Goal: Information Seeking & Learning: Learn about a topic

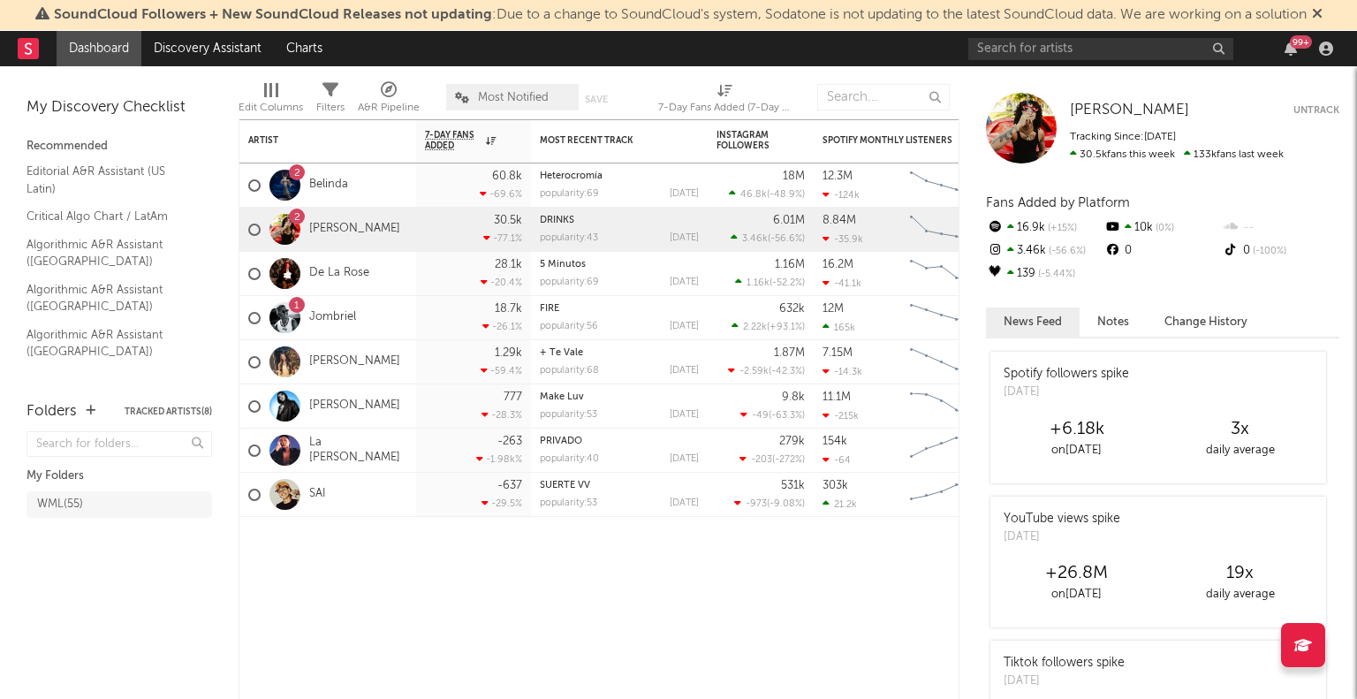
click at [350, 225] on div "2 [PERSON_NAME]" at bounding box center [327, 230] width 177 height 44
click at [316, 229] on link "[PERSON_NAME]" at bounding box center [354, 229] width 91 height 15
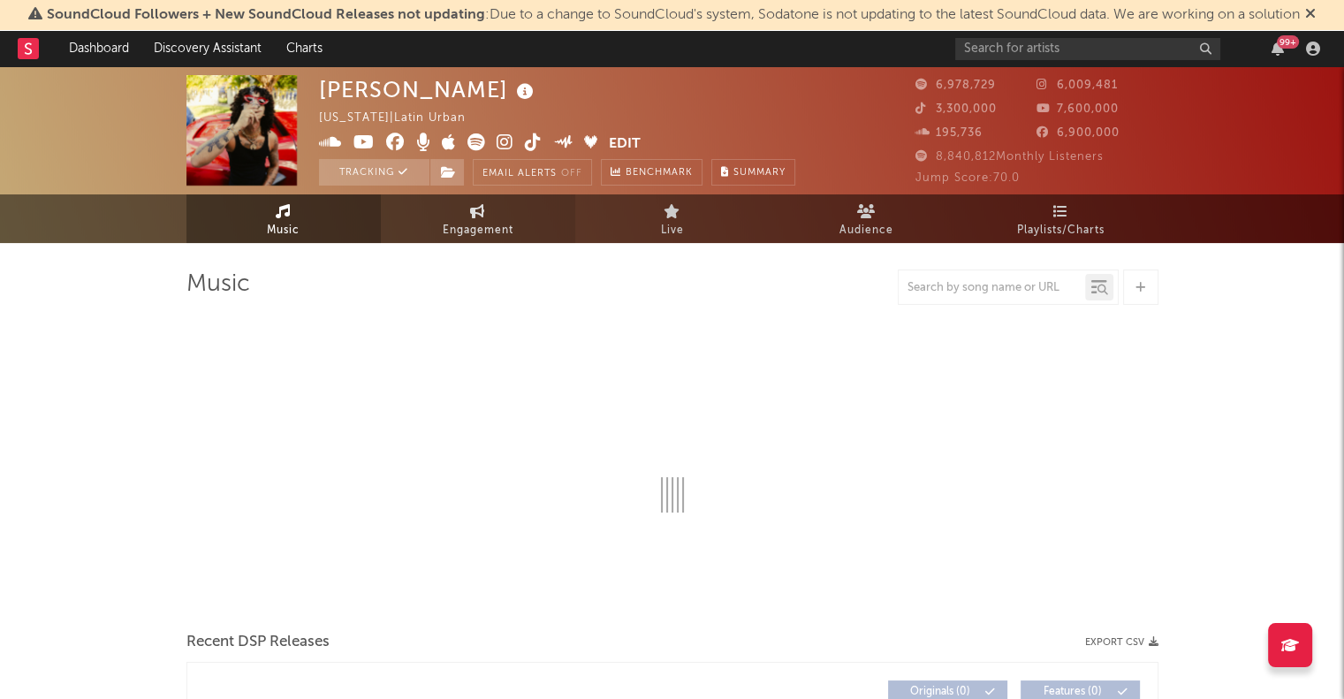
click at [446, 229] on span "Engagement" at bounding box center [478, 230] width 71 height 21
select select "1w"
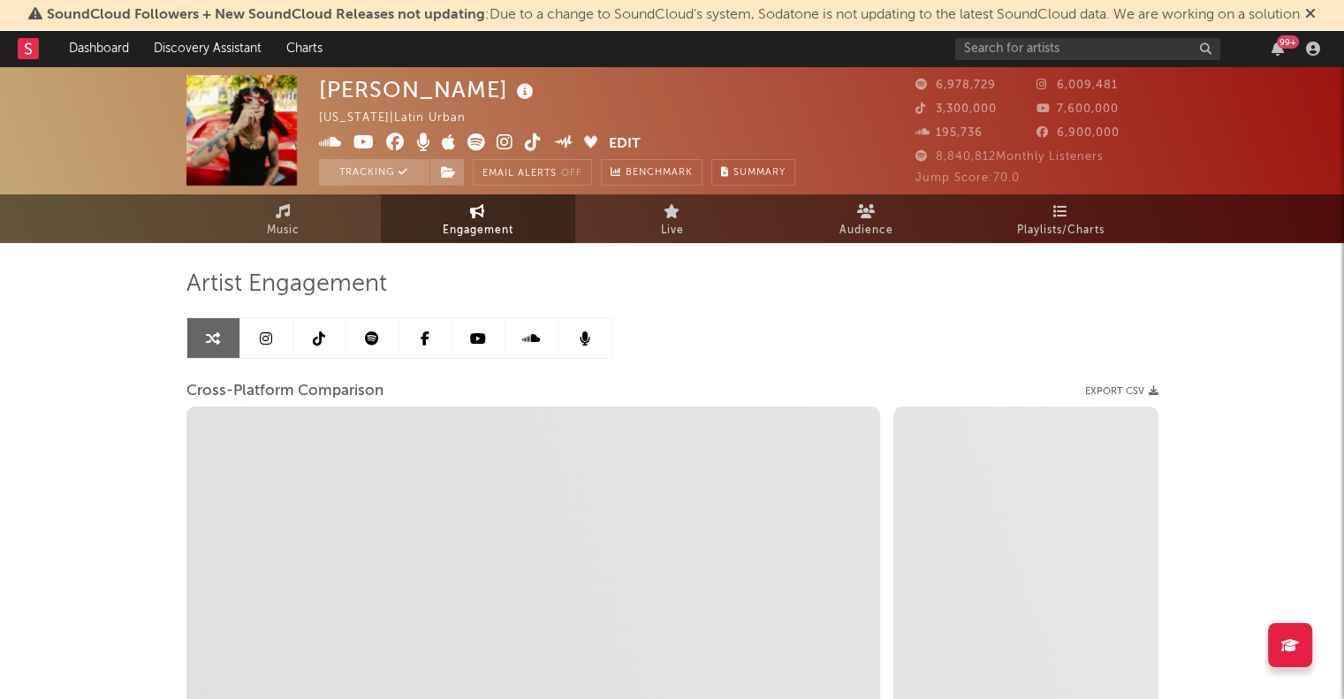
select select "1m"
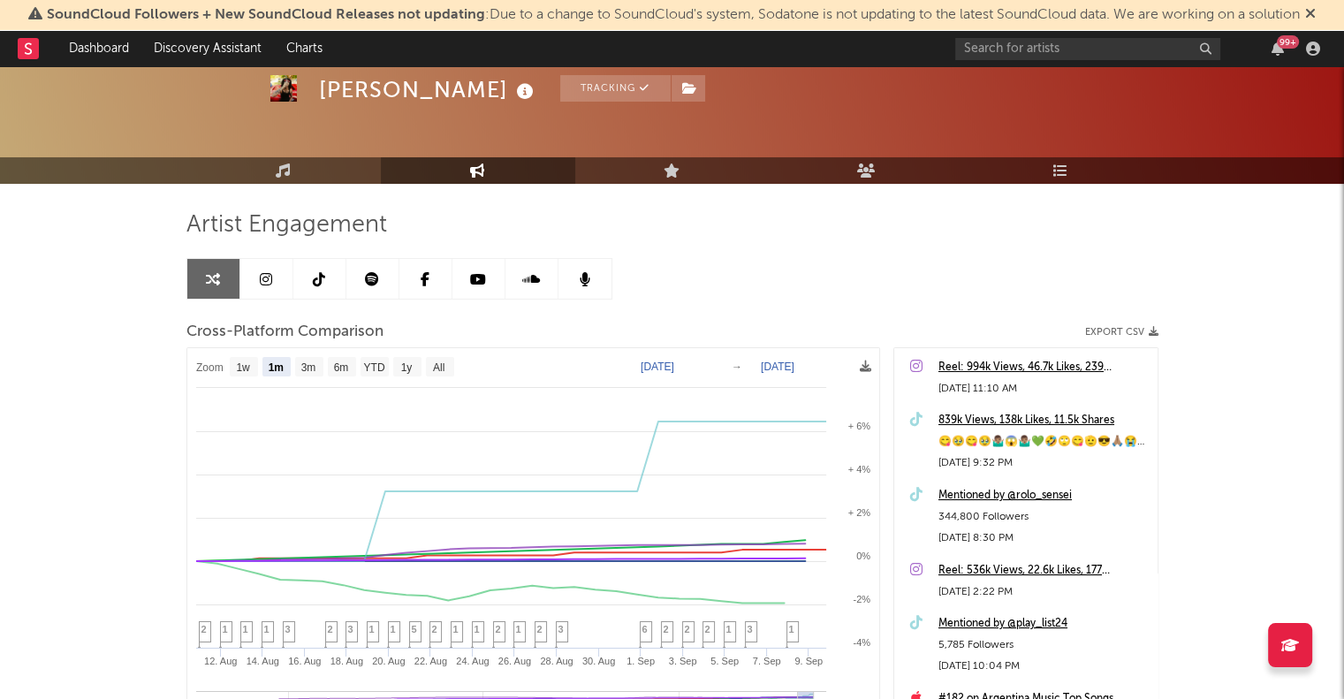
scroll to position [60, 0]
click at [1064, 494] on div "Mentioned by @rolo_sensei" at bounding box center [1043, 494] width 210 height 21
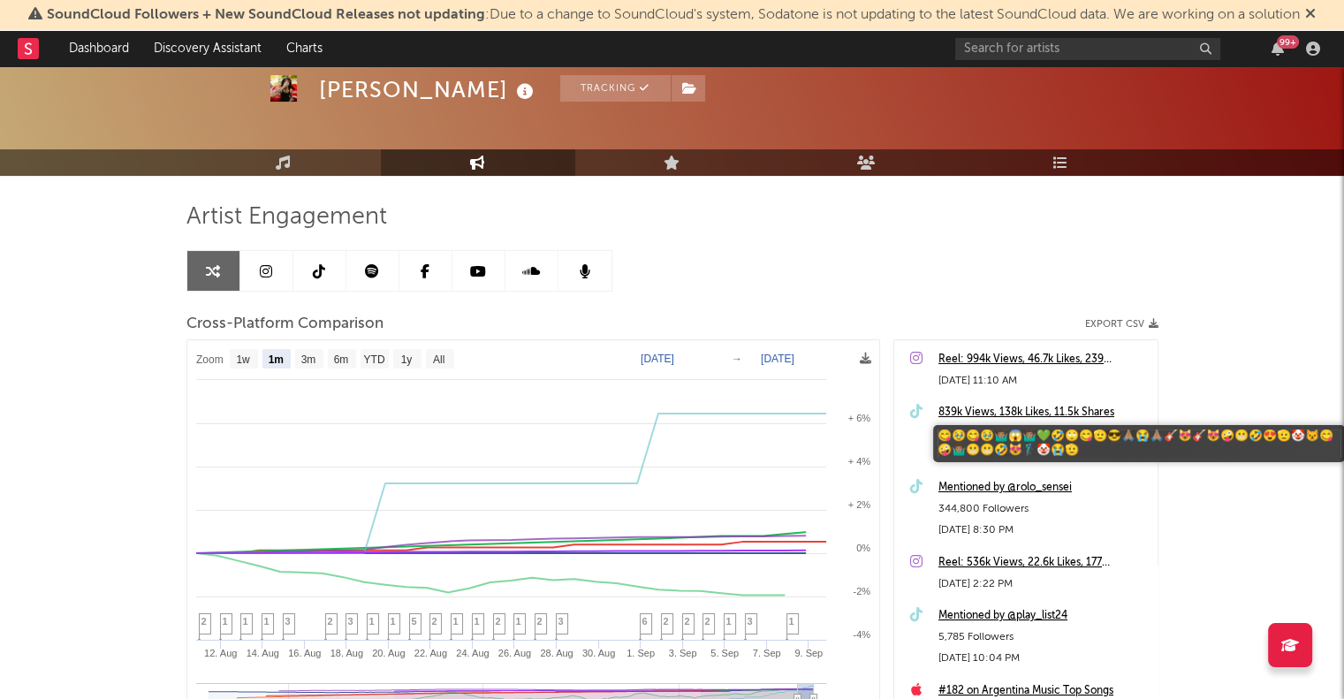
scroll to position [67, 0]
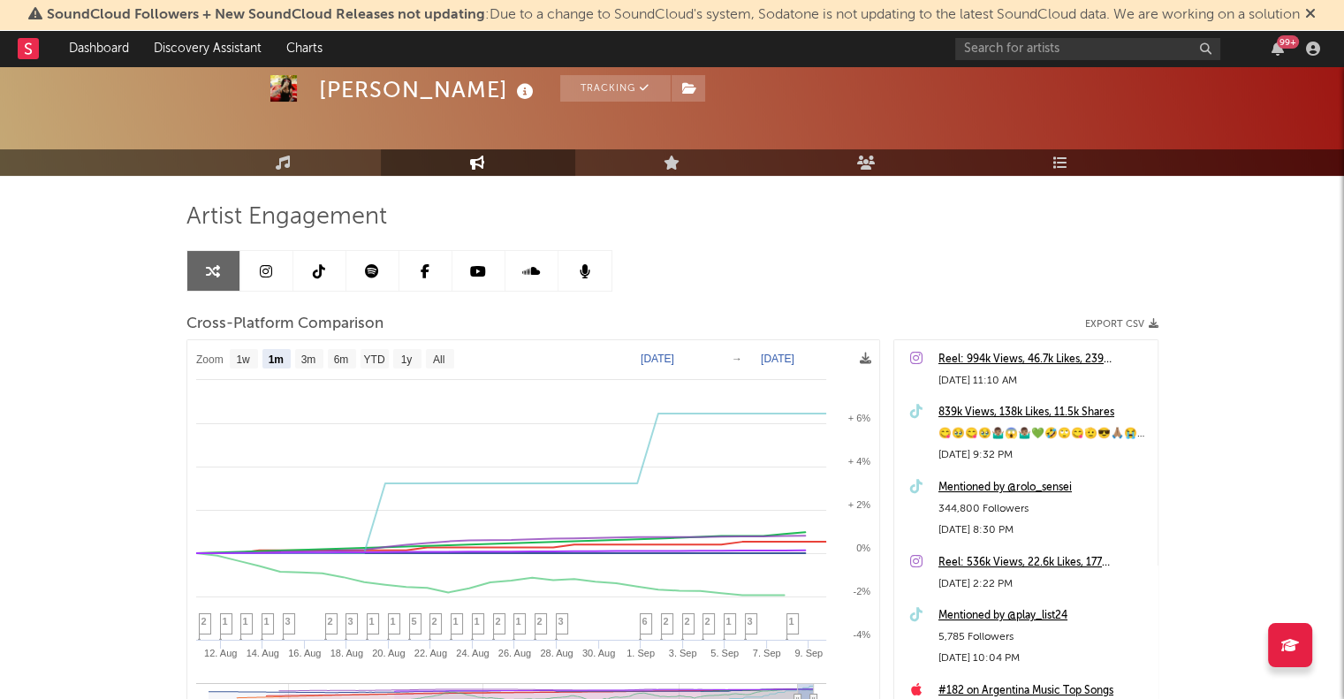
click at [1043, 413] on div "839k Views, 138k Likes, 11.5k Shares" at bounding box center [1043, 412] width 210 height 21
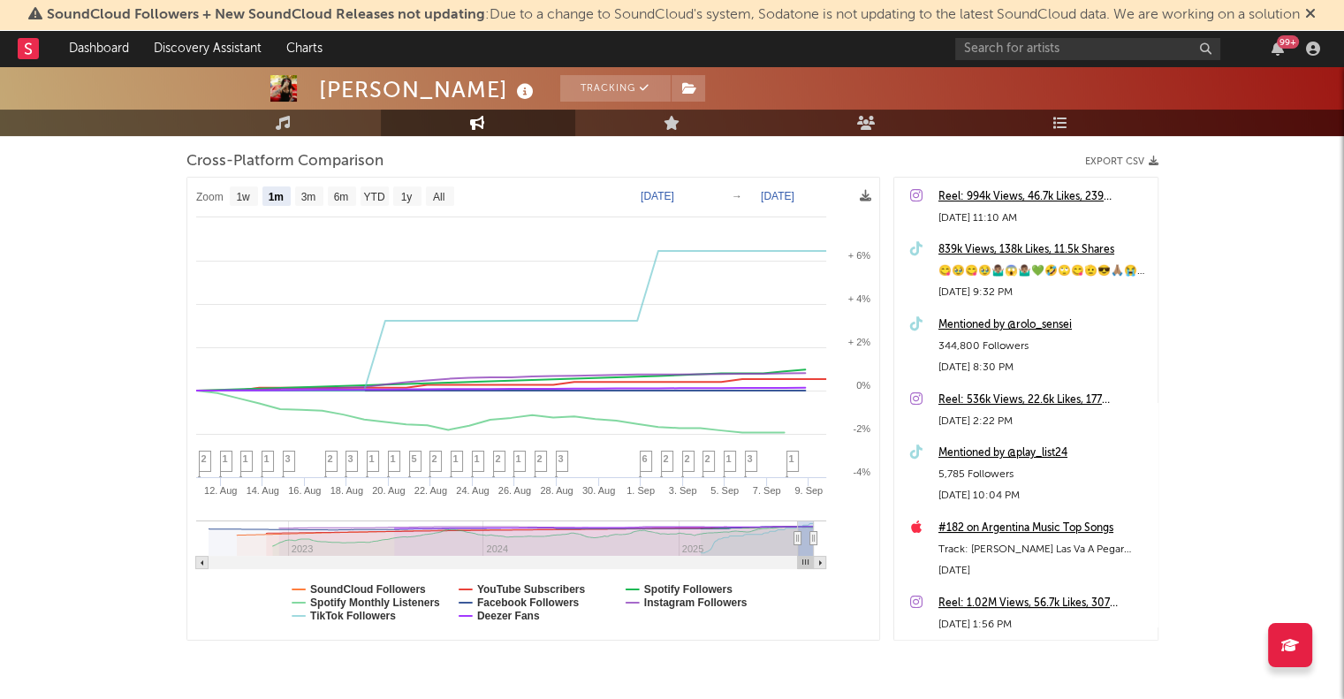
scroll to position [243, 0]
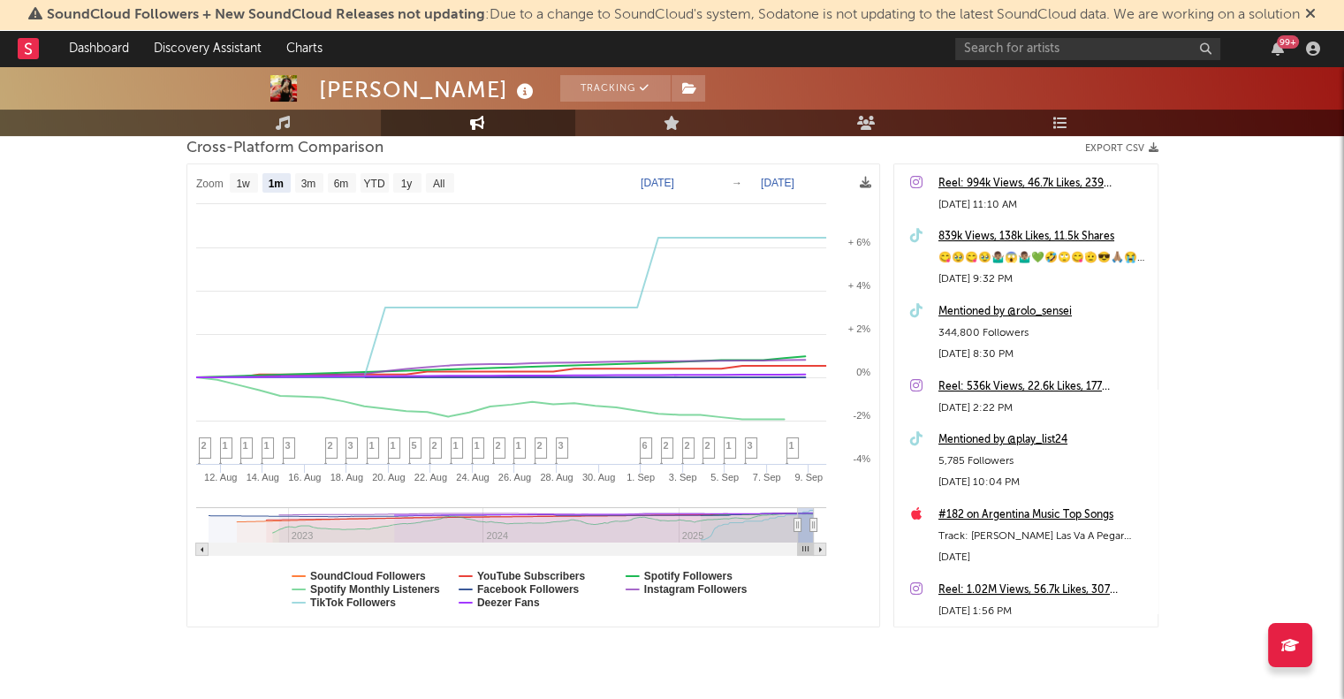
click at [974, 513] on div "#182 on Argentina Music Top Songs" at bounding box center [1043, 514] width 210 height 21
click at [1016, 515] on div "#182 on Argentina Music Top Songs" at bounding box center [1043, 514] width 210 height 21
